Goal: Find specific page/section: Find specific page/section

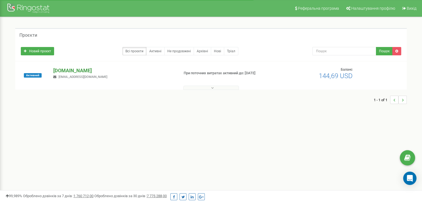
click at [74, 72] on p "[DOMAIN_NAME]" at bounding box center [113, 70] width 121 height 7
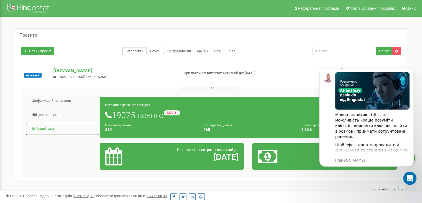
click at [47, 130] on link "Аналiтика" at bounding box center [62, 129] width 75 height 14
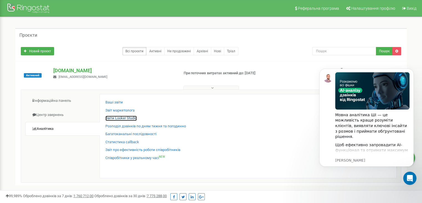
click at [117, 117] on link "Звіти Looker Studio" at bounding box center [120, 117] width 31 height 5
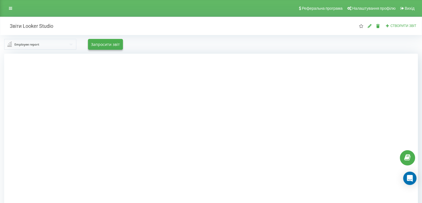
click at [42, 48] on input "text" at bounding box center [41, 44] width 72 height 10
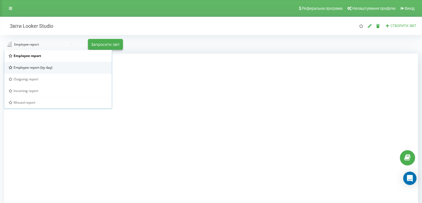
click at [44, 68] on span "Employee report (by day)" at bounding box center [33, 67] width 39 height 5
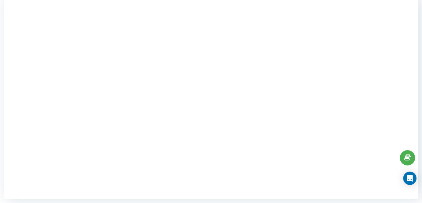
scroll to position [58, 0]
